Goal: Information Seeking & Learning: Learn about a topic

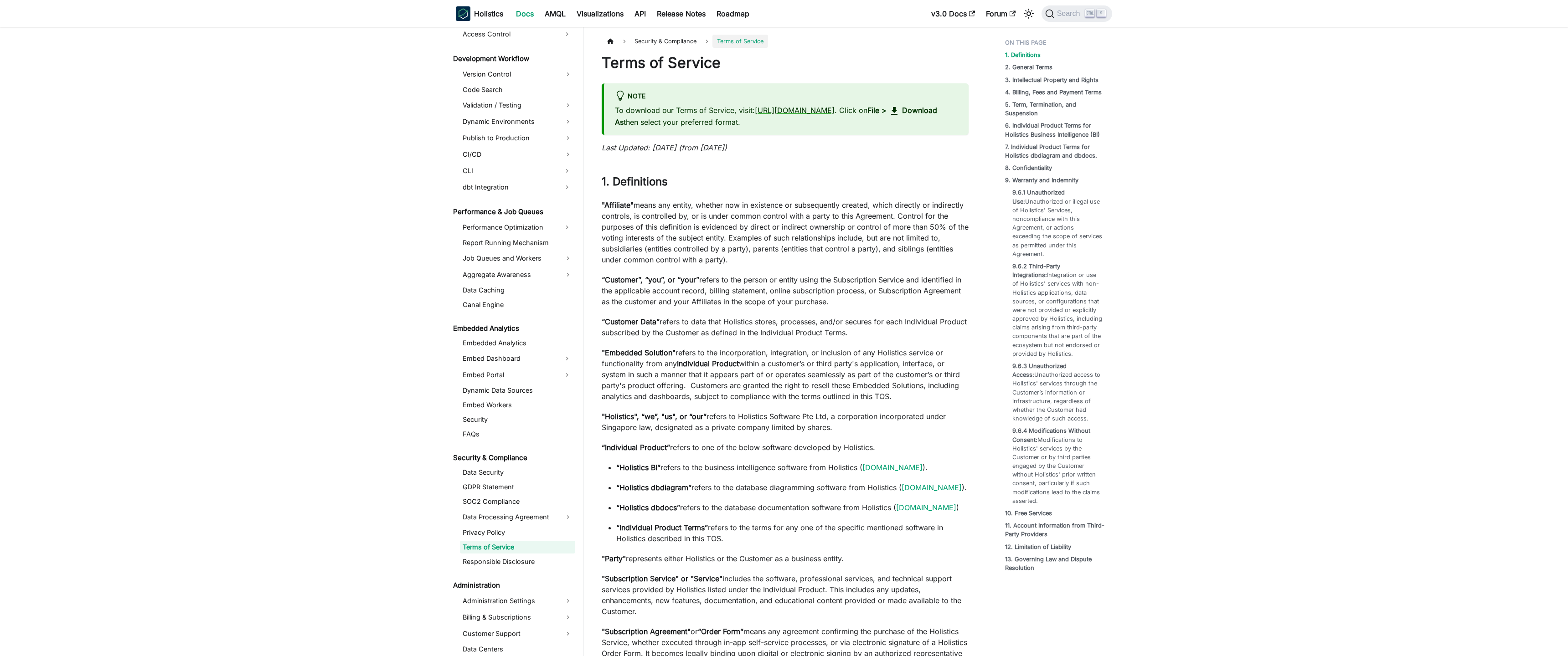
scroll to position [695, 0]
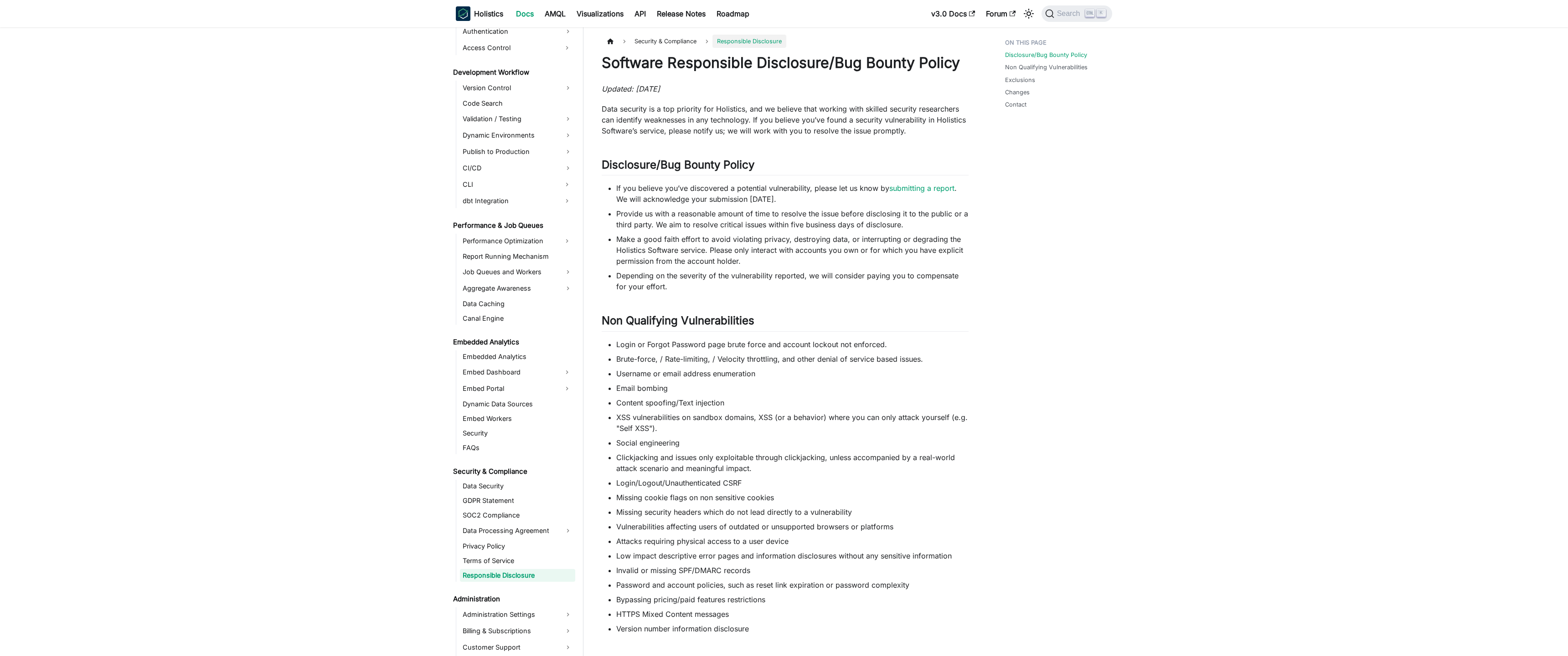
scroll to position [709, 0]
